Goal: Information Seeking & Learning: Learn about a topic

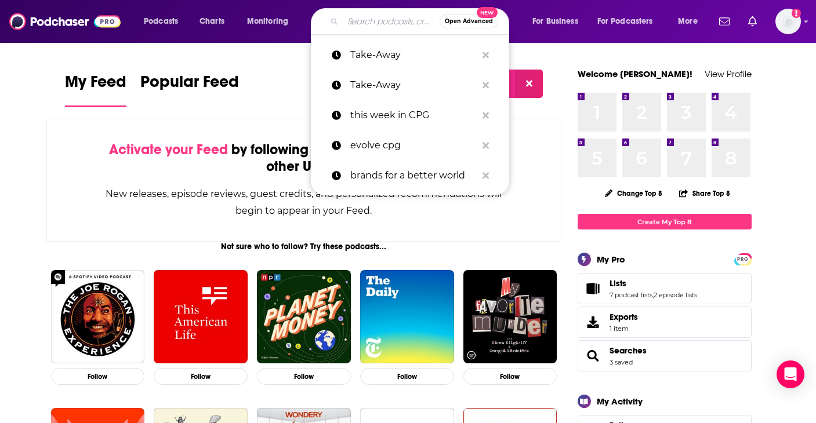
click at [373, 12] on input "Search podcasts, credits, & more..." at bounding box center [391, 21] width 97 height 19
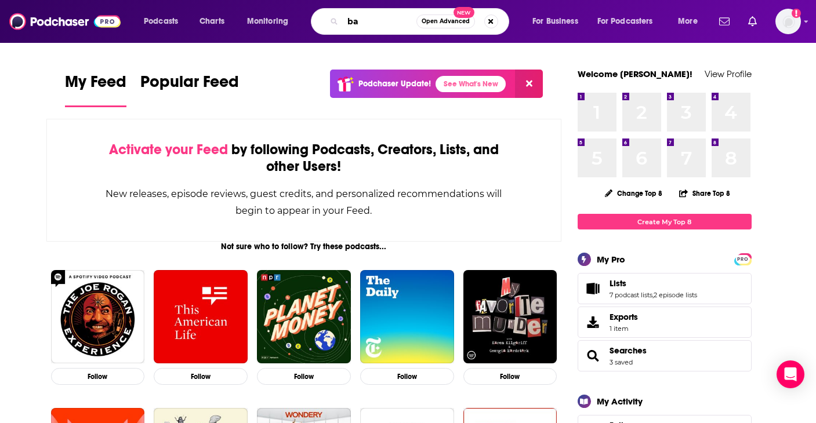
type input "b"
type input "pretty basic"
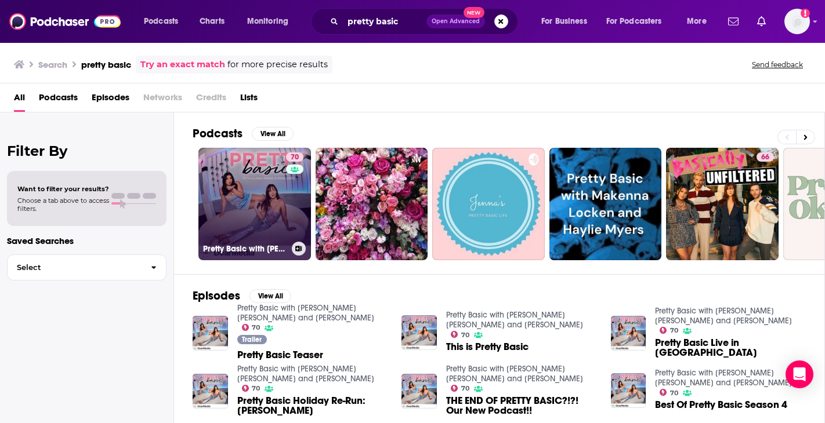
click at [239, 195] on link "70 Pretty Basic with [PERSON_NAME] [PERSON_NAME] and [PERSON_NAME]" at bounding box center [254, 204] width 112 height 112
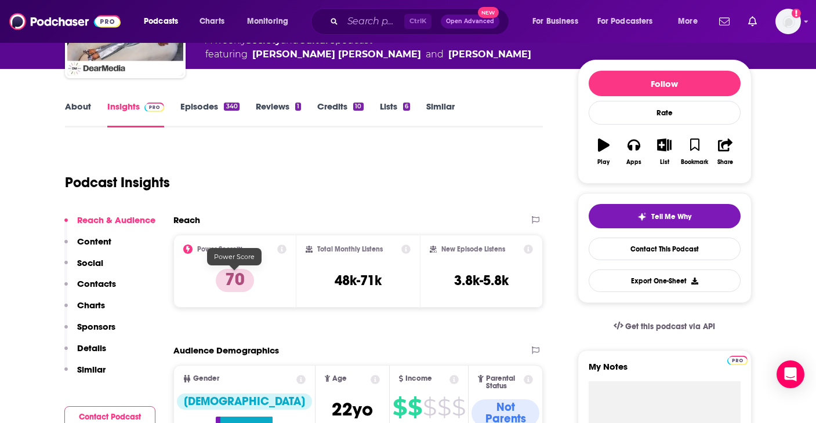
scroll to position [147, 0]
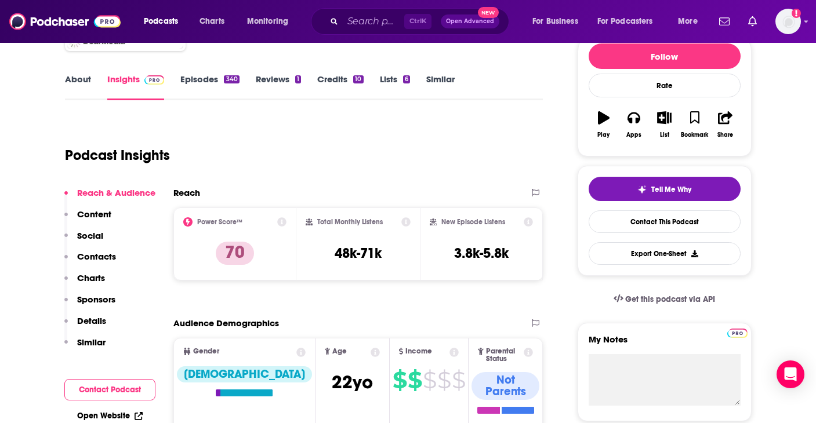
click at [281, 221] on icon at bounding box center [281, 221] width 9 height 9
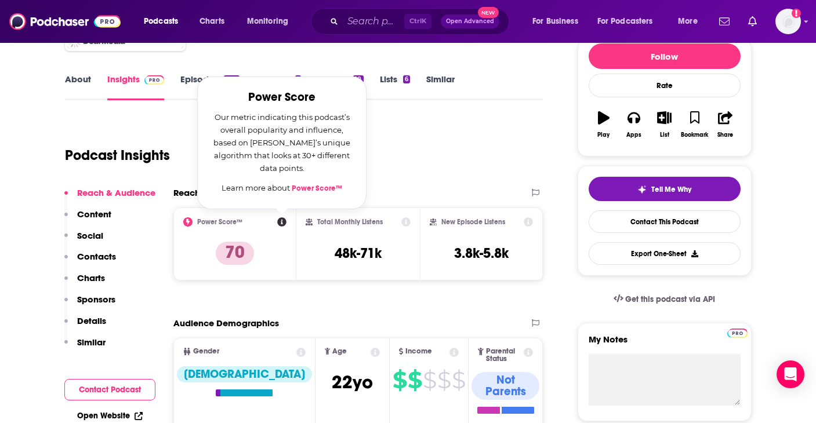
click at [312, 186] on link "Power Score™" at bounding box center [317, 188] width 50 height 9
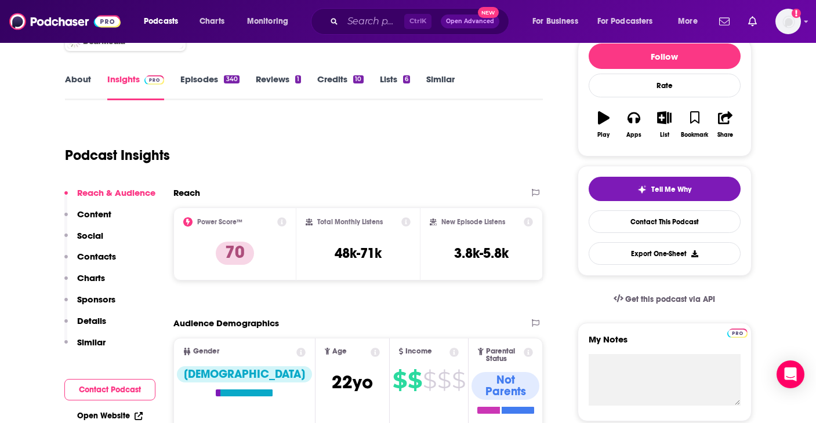
click at [411, 220] on div "Total Monthly Listens 48k-71k" at bounding box center [358, 244] width 124 height 73
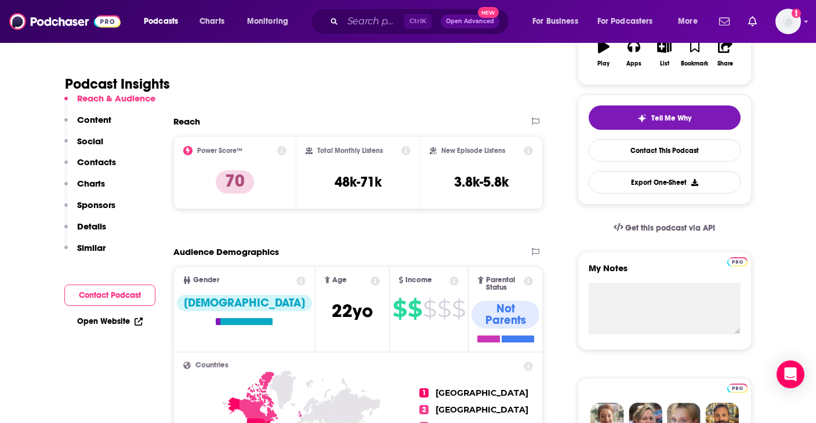
scroll to position [222, 0]
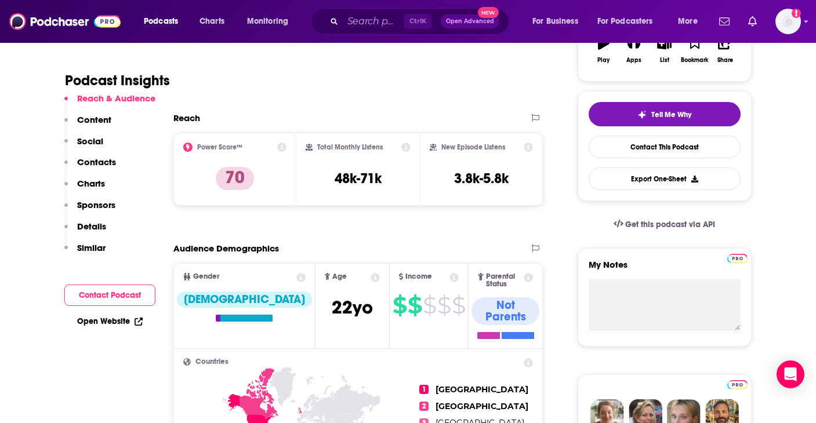
click at [449, 273] on icon at bounding box center [453, 277] width 9 height 9
click at [311, 210] on div "Reach Power Score™ 70 Total Monthly Listens 48k-71k New Episode Listens 3.8k-5.…" at bounding box center [358, 163] width 370 height 103
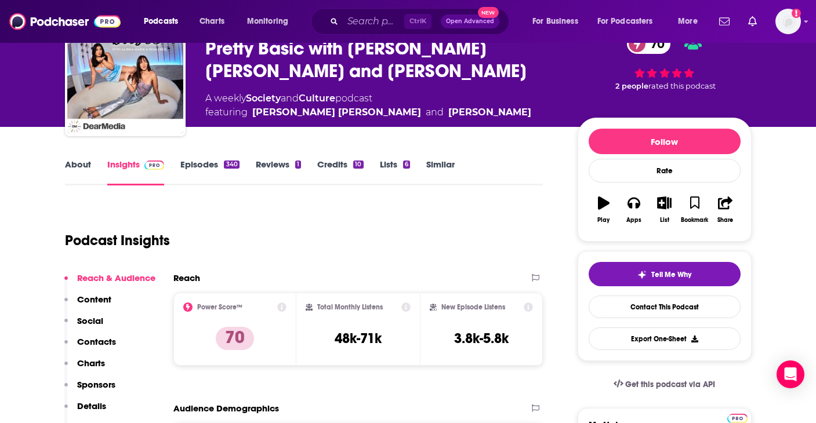
scroll to position [0, 0]
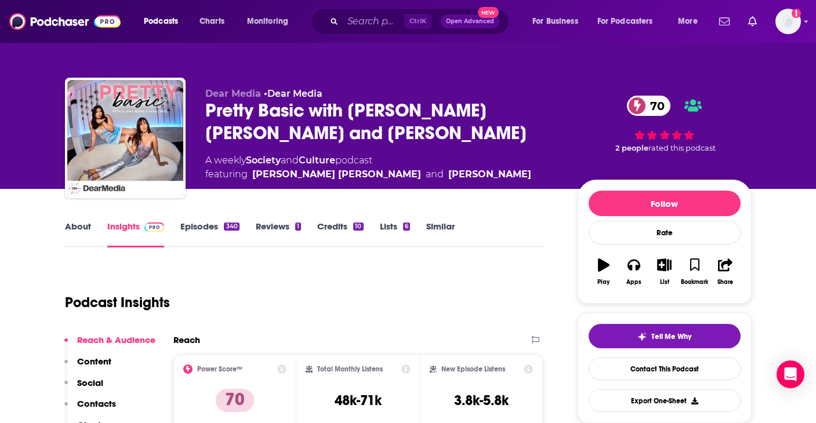
click at [380, 228] on link "Lists 6" at bounding box center [395, 234] width 30 height 27
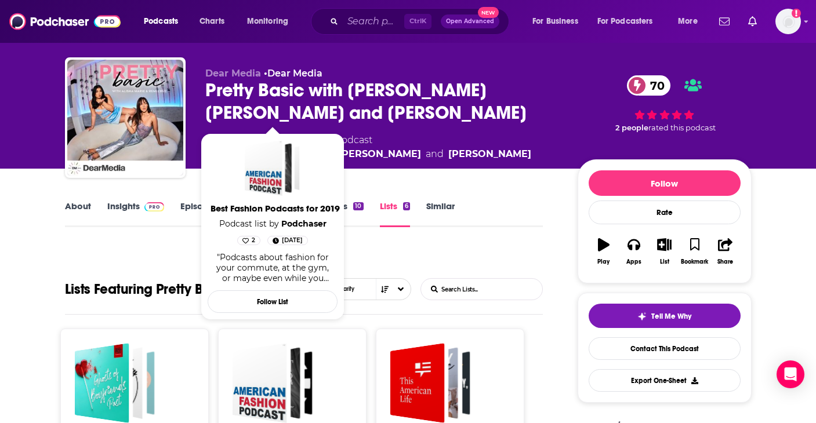
scroll to position [19, 0]
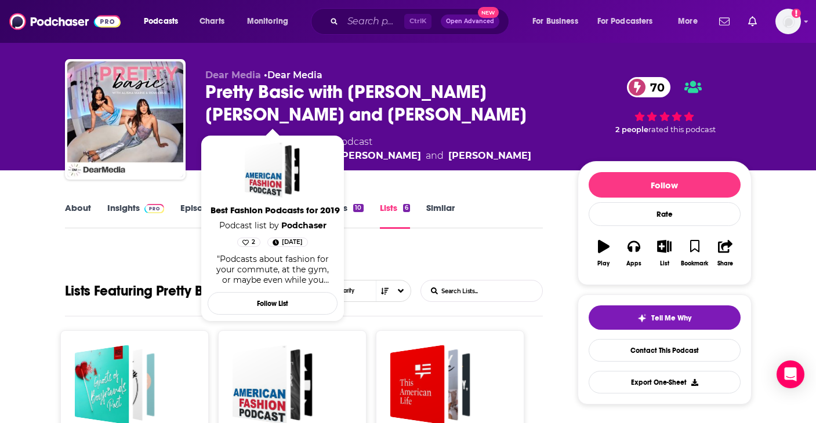
click at [350, 207] on link "Credits 10" at bounding box center [340, 215] width 46 height 27
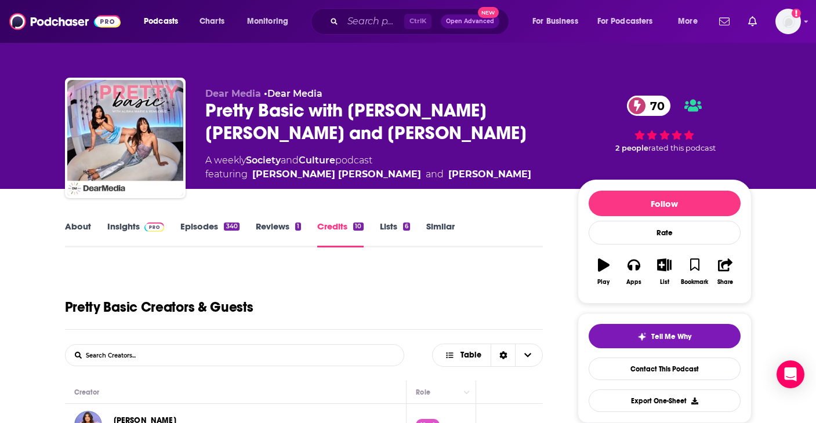
click at [277, 230] on link "Reviews 1" at bounding box center [278, 234] width 45 height 27
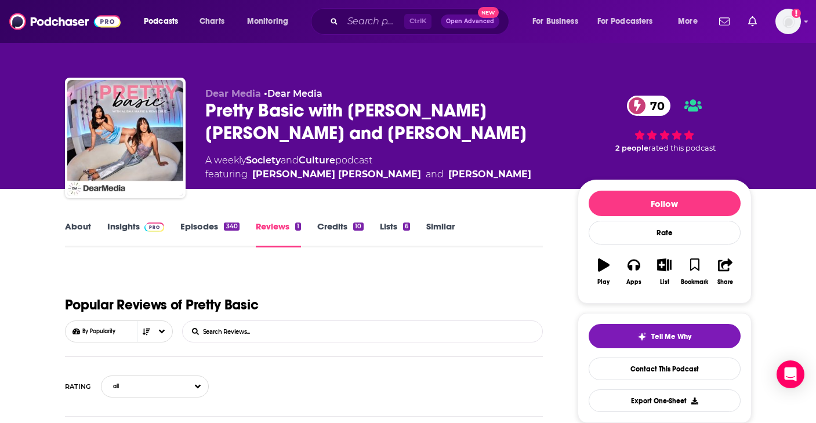
click at [128, 233] on link "Insights" at bounding box center [135, 234] width 57 height 27
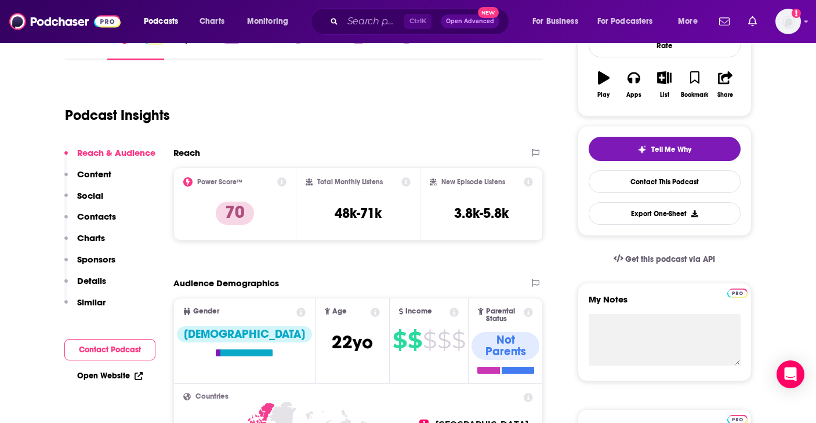
scroll to position [193, 0]
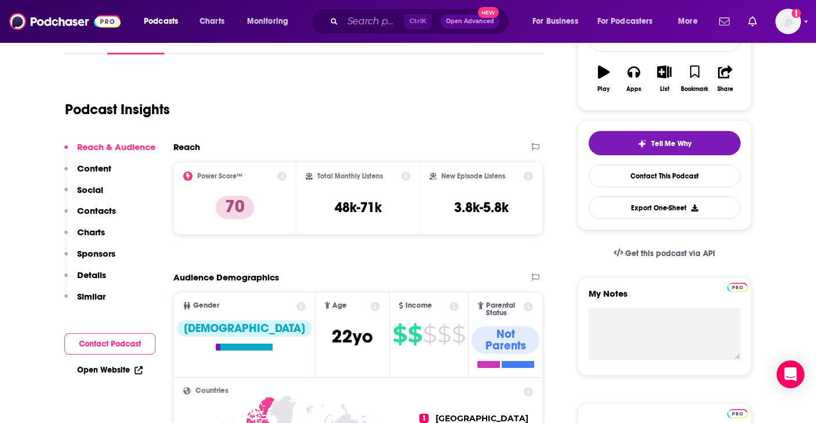
click at [115, 164] on div "Reach & Audience Content Social Contacts Charts Sponsors Details Similar" at bounding box center [109, 226] width 91 height 170
click at [108, 164] on p "Content" at bounding box center [94, 168] width 34 height 11
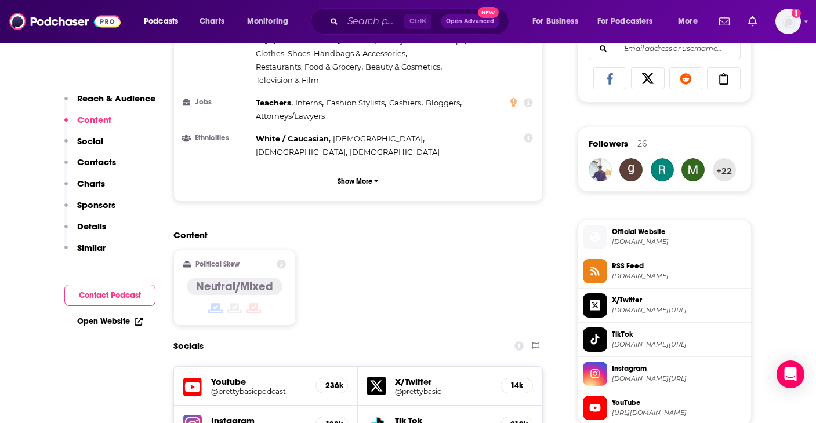
click at [96, 154] on button "Social" at bounding box center [83, 146] width 39 height 21
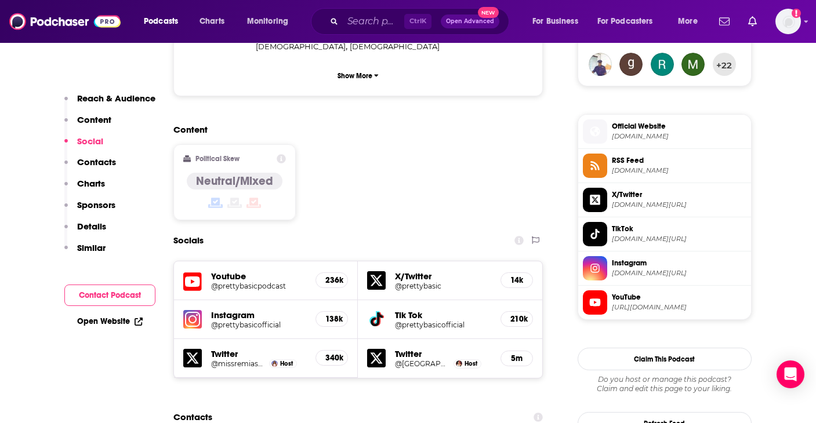
click at [85, 189] on p "Charts" at bounding box center [91, 183] width 28 height 11
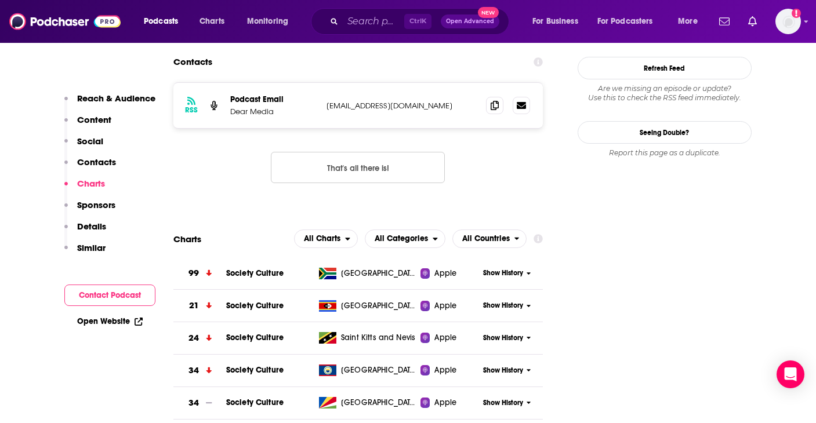
click at [96, 198] on button "Charts" at bounding box center [84, 188] width 41 height 21
click at [98, 206] on p "Sponsors" at bounding box center [96, 204] width 38 height 11
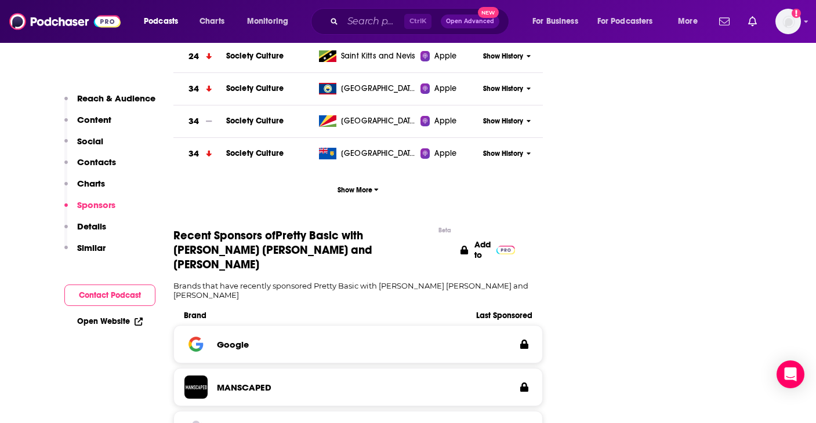
click at [90, 227] on p "Details" at bounding box center [91, 226] width 29 height 11
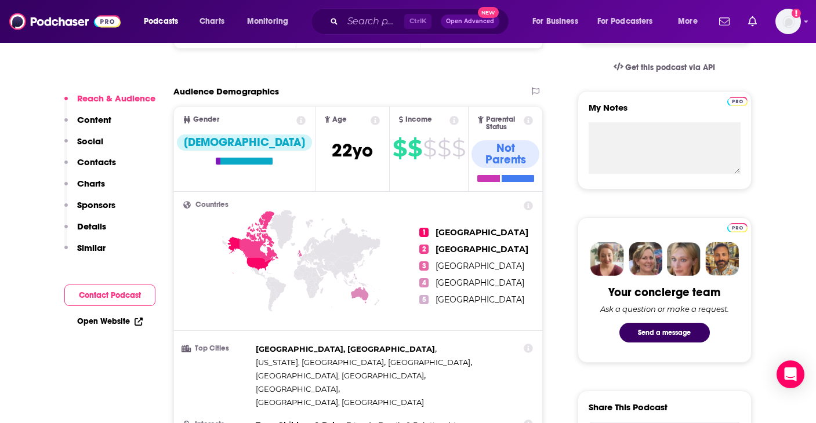
scroll to position [0, 0]
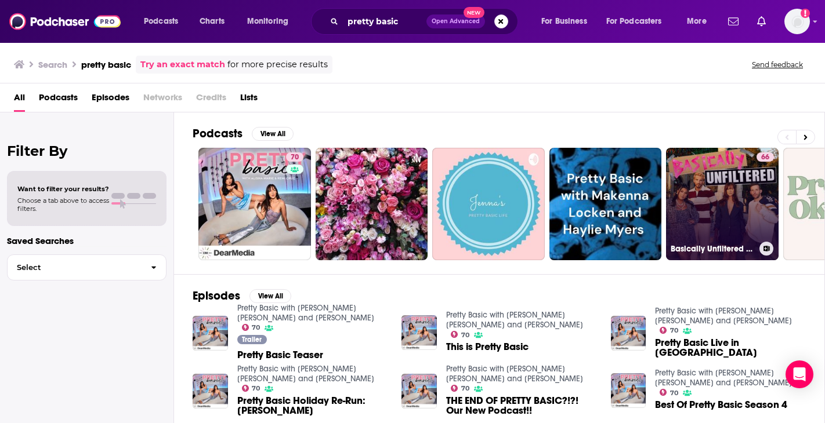
click at [709, 222] on link "66 Basically Unfiltered with [PERSON_NAME], [PERSON_NAME], [PERSON_NAME] and [P…" at bounding box center [722, 204] width 112 height 112
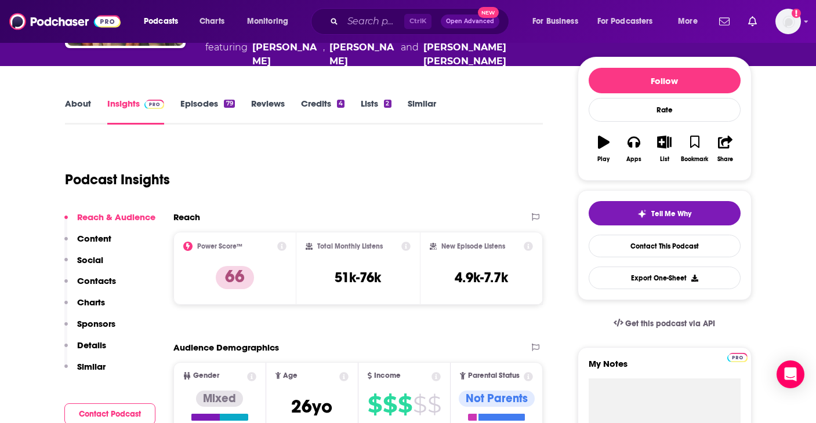
scroll to position [164, 0]
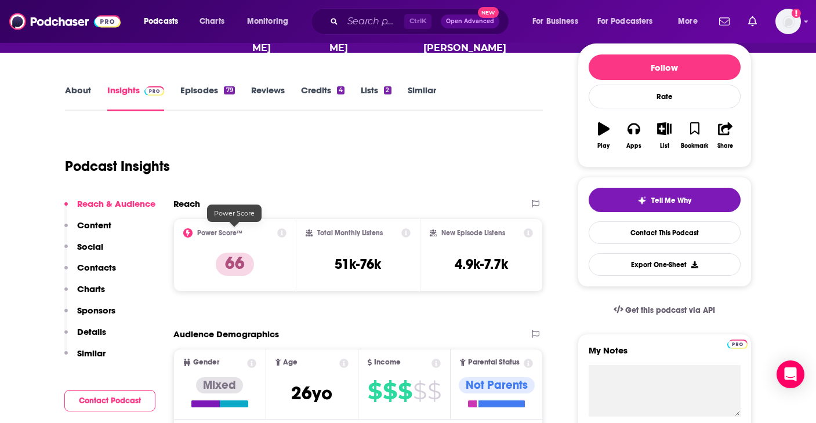
click at [232, 253] on p "66" at bounding box center [235, 264] width 38 height 23
click at [286, 228] on icon at bounding box center [281, 232] width 9 height 9
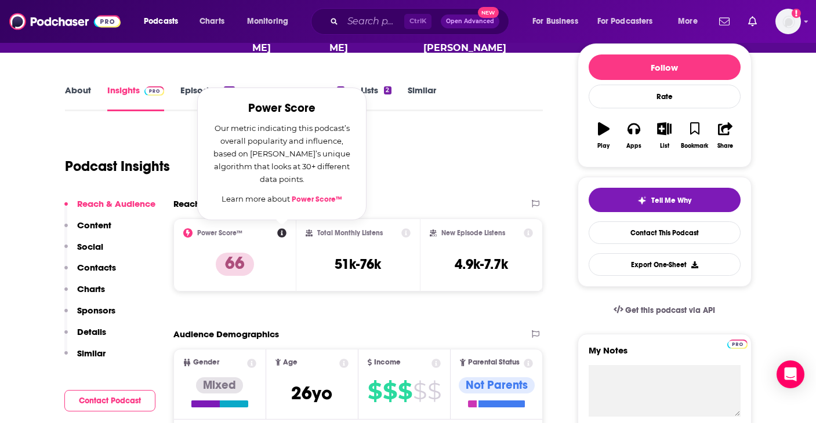
click at [321, 195] on link "Power Score™" at bounding box center [317, 199] width 50 height 9
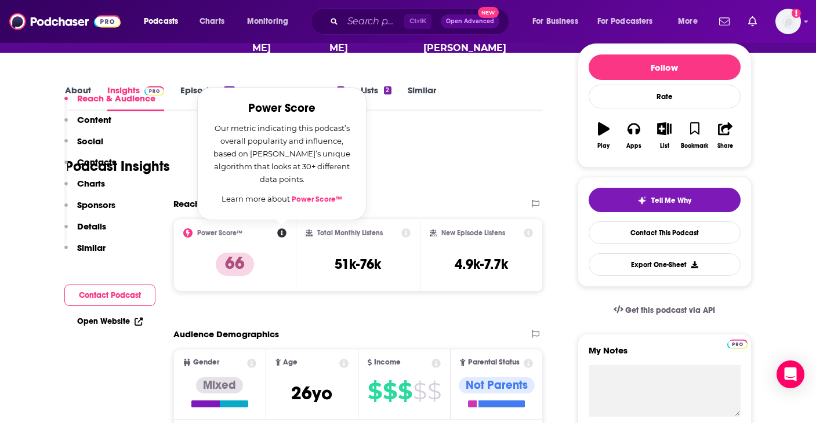
scroll to position [347, 0]
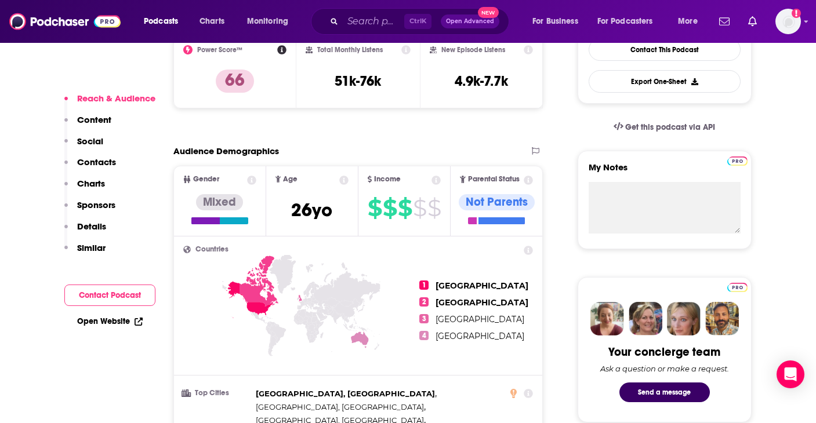
click at [251, 176] on icon at bounding box center [251, 180] width 9 height 9
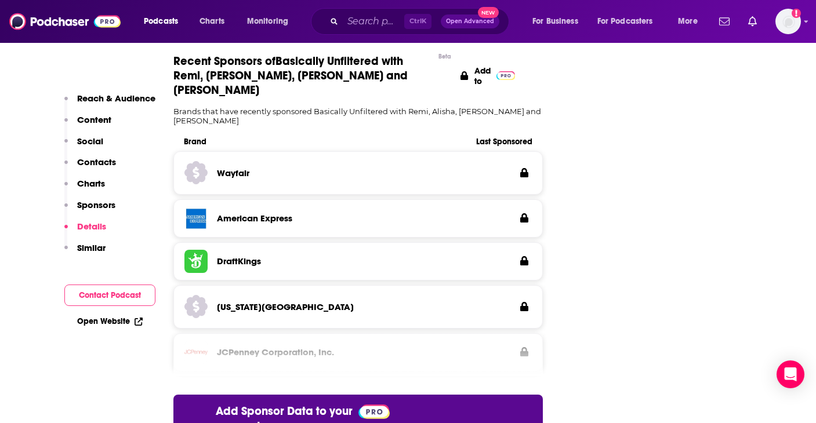
scroll to position [1508, 0]
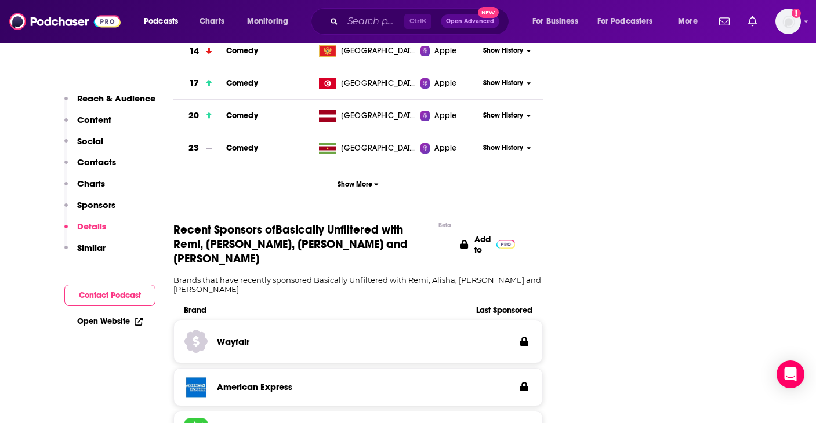
click at [433, 328] on div "Wayfair" at bounding box center [358, 342] width 348 height 28
click at [522, 337] on icon at bounding box center [524, 341] width 8 height 9
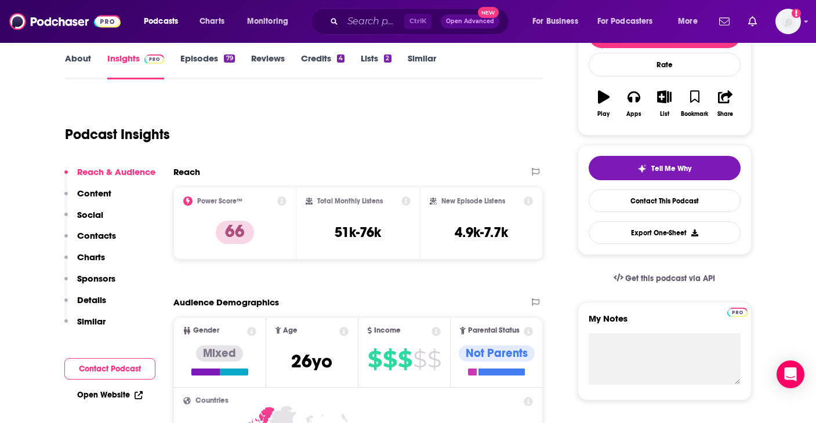
scroll to position [205, 0]
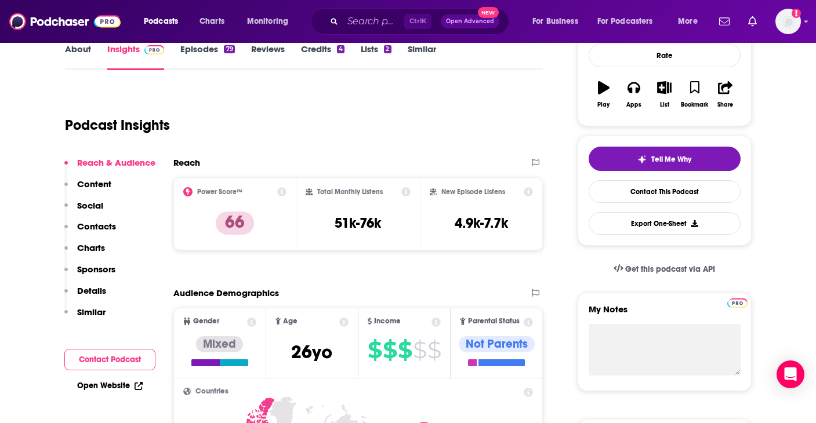
click at [404, 187] on icon at bounding box center [405, 191] width 9 height 9
click at [460, 187] on div "New Episode Listens 4.9k-7.7k" at bounding box center [482, 213] width 104 height 53
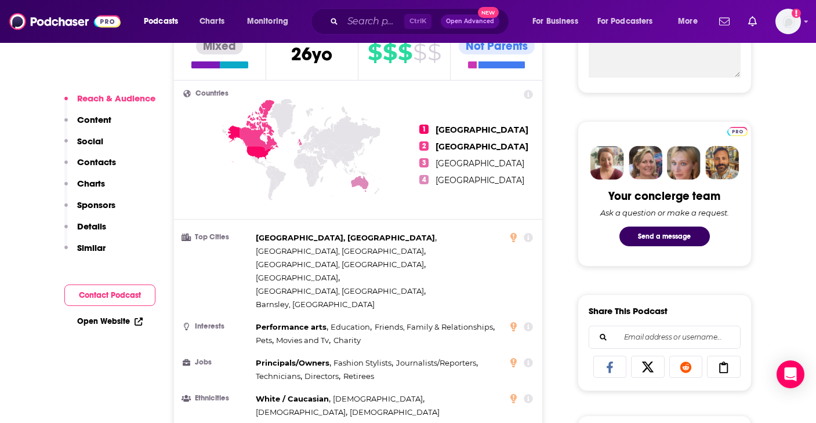
scroll to position [519, 0]
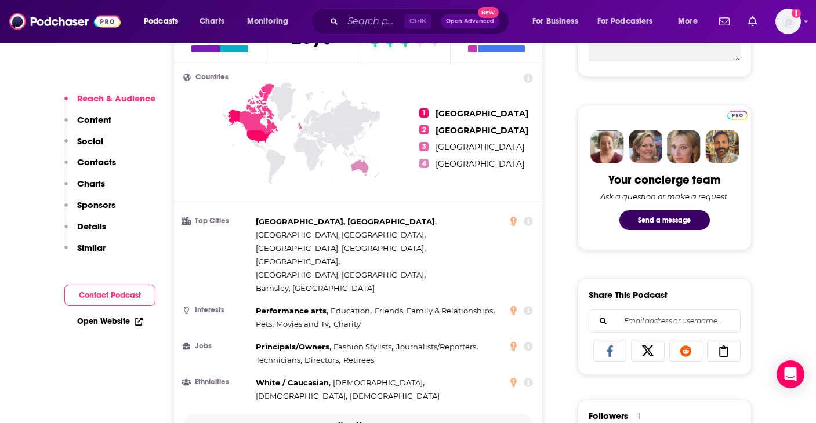
click at [355, 422] on p "Show More" at bounding box center [354, 426] width 35 height 8
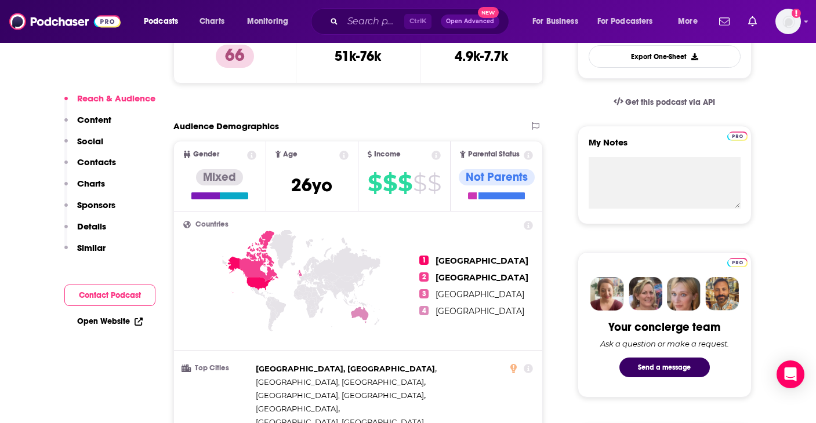
scroll to position [363, 0]
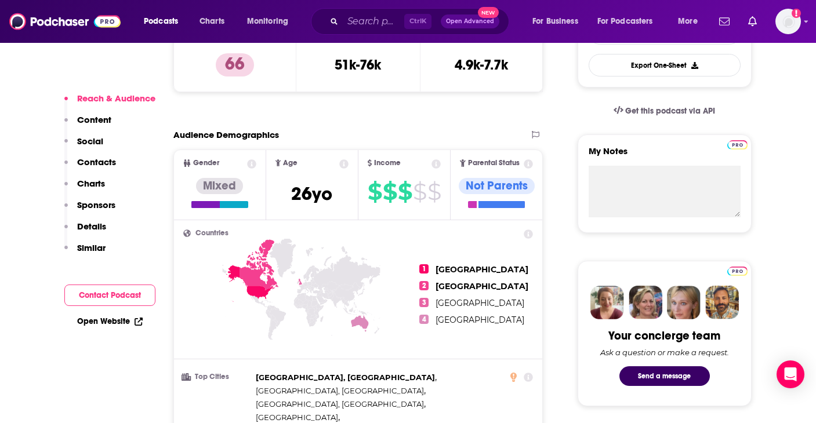
click at [529, 159] on icon at bounding box center [528, 163] width 9 height 9
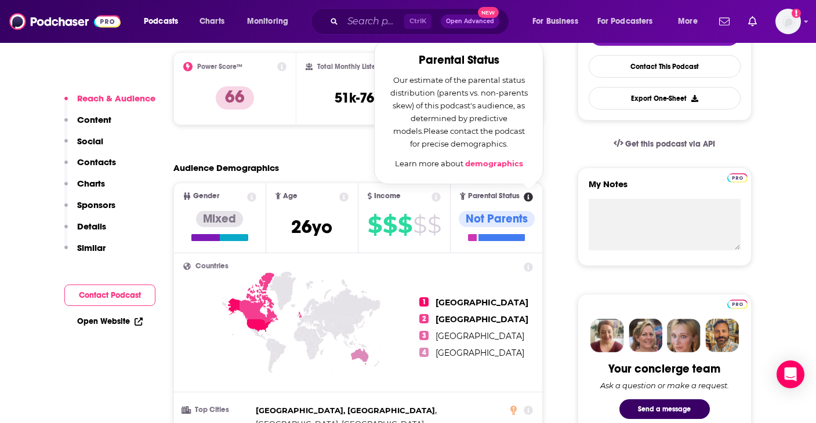
scroll to position [329, 0]
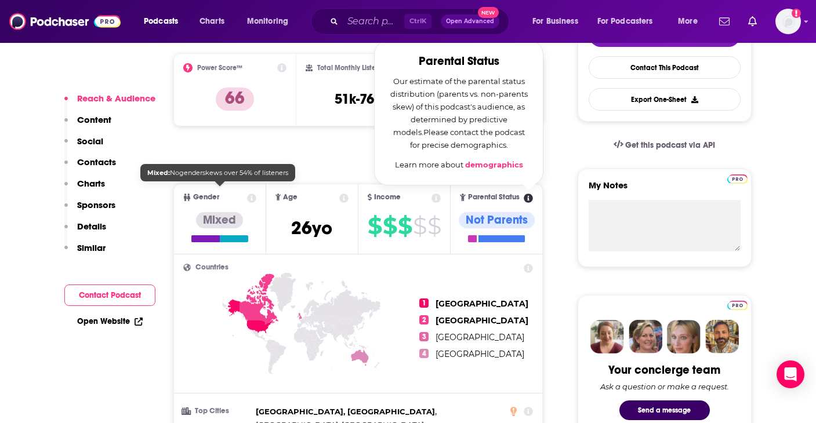
click at [241, 212] on div "Mixed" at bounding box center [219, 220] width 47 height 16
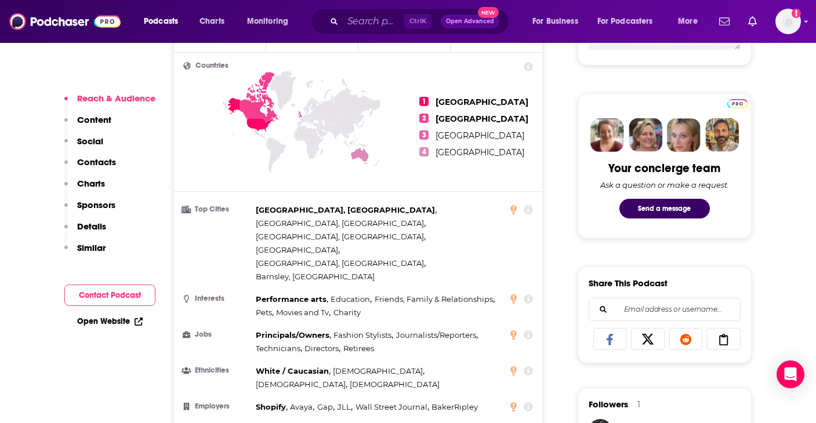
scroll to position [551, 0]
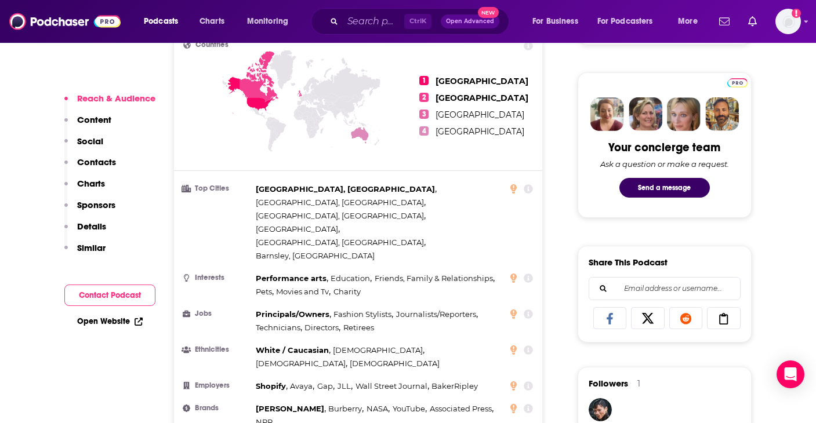
click at [92, 245] on p "Similar" at bounding box center [91, 247] width 28 height 11
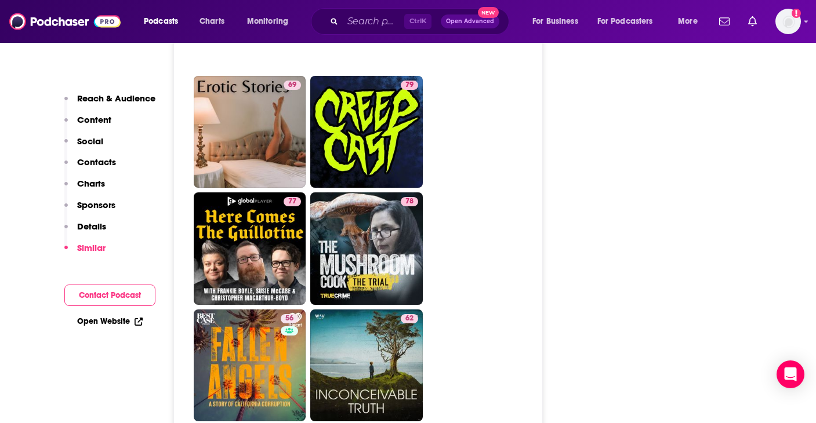
scroll to position [3082, 0]
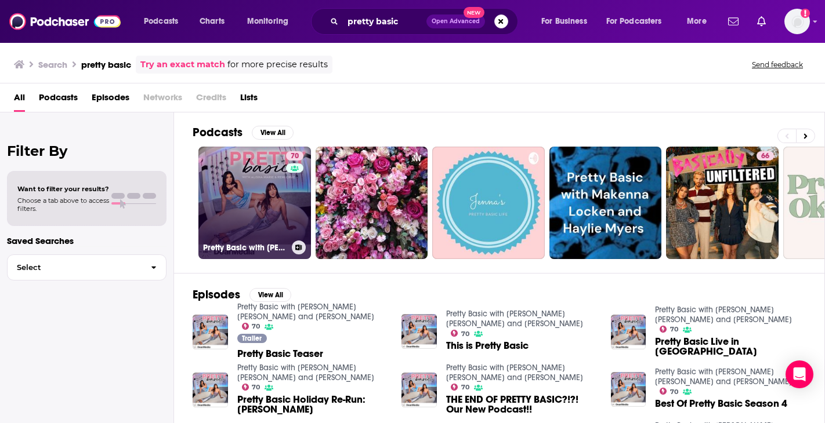
click at [241, 190] on link "70 Pretty Basic with [PERSON_NAME] [PERSON_NAME] and [PERSON_NAME]" at bounding box center [254, 203] width 112 height 112
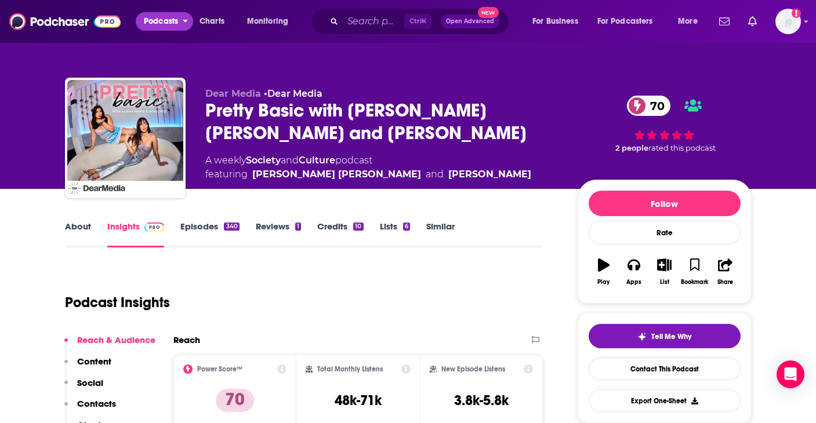
click at [158, 23] on span "Podcasts" at bounding box center [161, 21] width 34 height 16
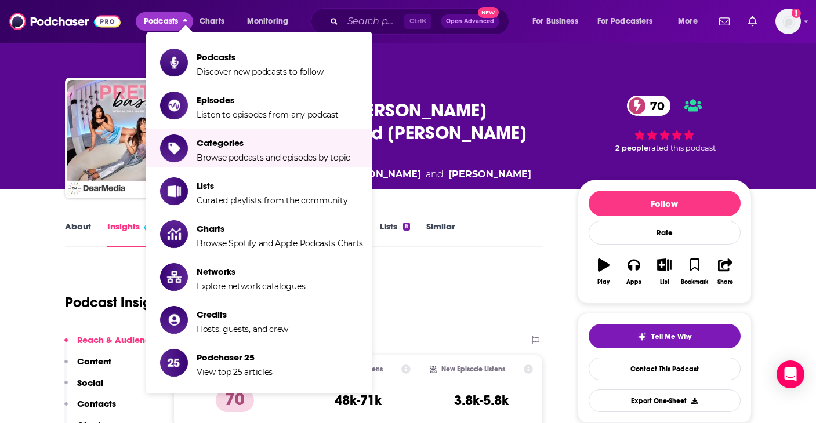
click at [481, 146] on div "Dear Media • Dear Media Pretty Basic with [PERSON_NAME] [PERSON_NAME] and [PERS…" at bounding box center [382, 134] width 354 height 93
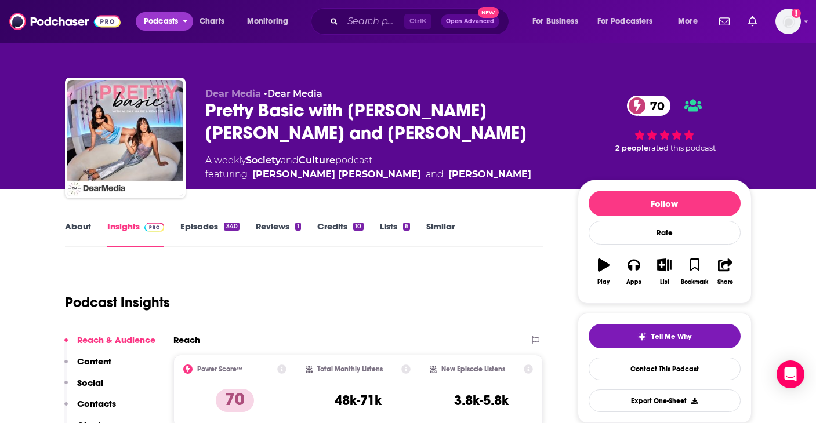
click at [163, 24] on span "Podcasts" at bounding box center [161, 21] width 34 height 16
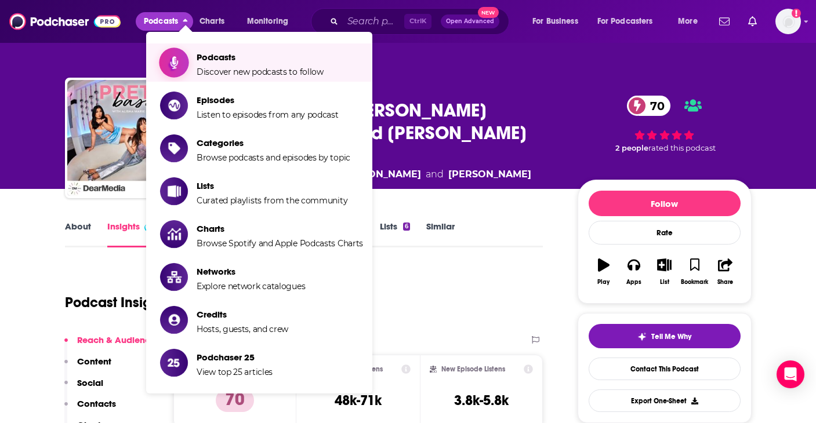
click at [187, 63] on span "Show item sub-menu" at bounding box center [173, 62] width 89 height 89
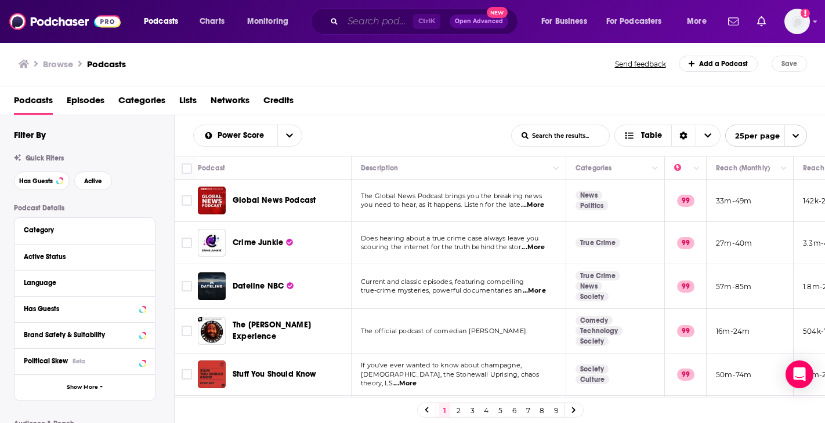
click at [370, 12] on input "Search podcasts, credits, & more..." at bounding box center [378, 21] width 70 height 19
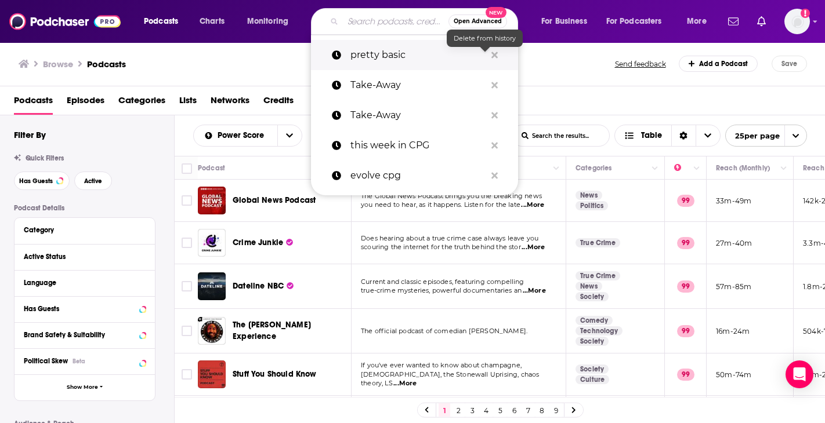
click at [492, 51] on icon "Search podcasts, credits, & more..." at bounding box center [494, 54] width 6 height 9
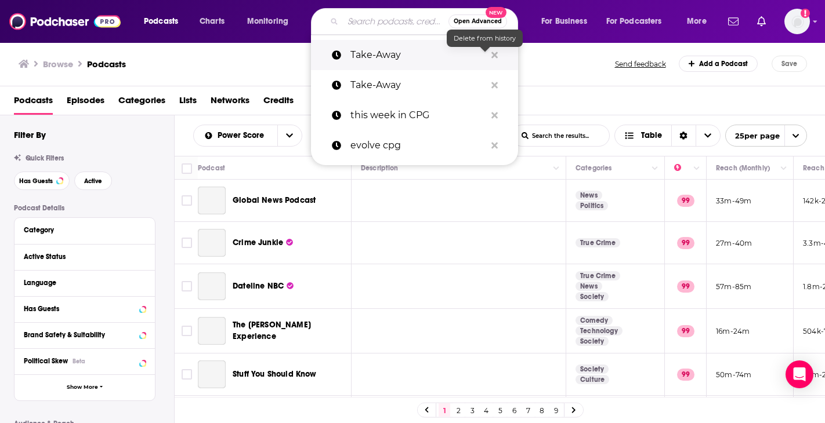
click at [492, 55] on icon "Search podcasts, credits, & more..." at bounding box center [494, 55] width 6 height 6
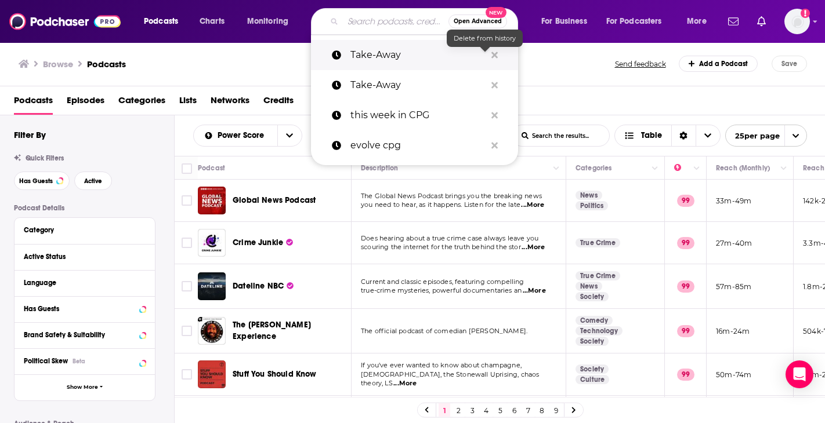
click at [492, 55] on icon "Search podcasts, credits, & more..." at bounding box center [494, 55] width 6 height 6
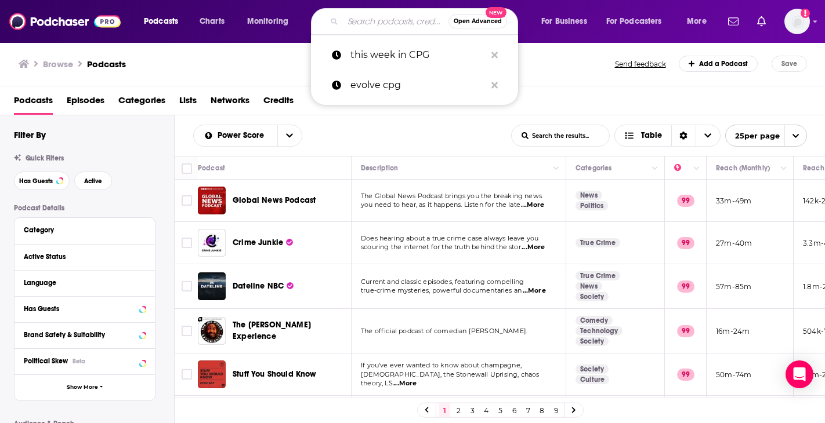
click at [555, 66] on div "Browse Podcasts" at bounding box center [317, 64] width 597 height 16
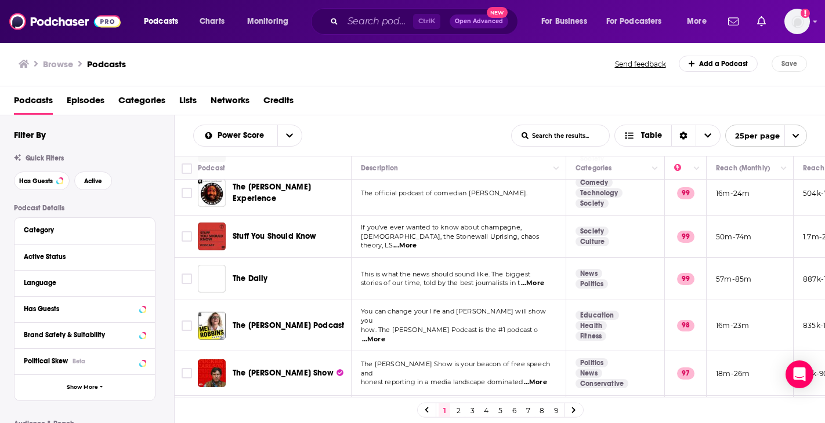
scroll to position [139, 1]
